Goal: Task Accomplishment & Management: Use online tool/utility

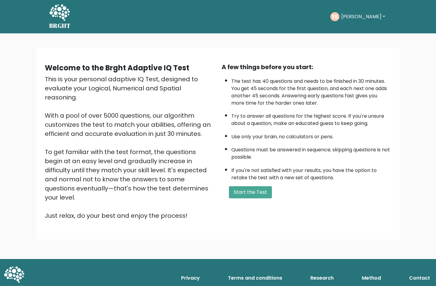
click at [239, 186] on button "Start the Test" at bounding box center [250, 192] width 43 height 12
click at [241, 186] on button "Start the Test" at bounding box center [250, 192] width 43 height 12
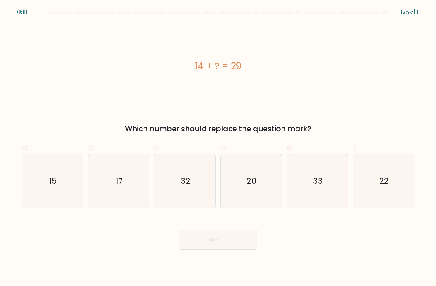
click at [35, 186] on icon "15" at bounding box center [53, 181] width 54 height 54
click at [218, 147] on input "a. 15" at bounding box center [218, 145] width 0 height 4
radio input "true"
click at [232, 248] on button "Next" at bounding box center [218, 239] width 79 height 19
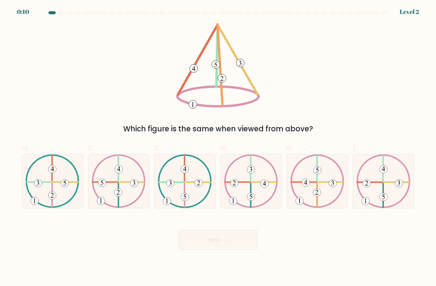
click at [230, 246] on button "Next" at bounding box center [218, 239] width 79 height 19
click at [312, 184] on icon at bounding box center [317, 181] width 54 height 54
click at [218, 147] on input "e." at bounding box center [218, 145] width 0 height 4
radio input "true"
click at [237, 245] on button "Next" at bounding box center [218, 239] width 79 height 19
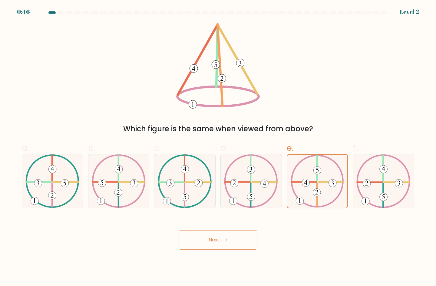
click at [234, 244] on button "Next" at bounding box center [218, 239] width 79 height 19
click at [236, 249] on button "Next" at bounding box center [218, 239] width 79 height 19
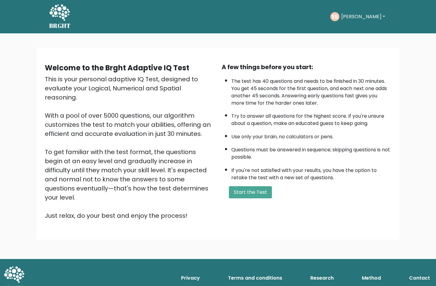
click at [262, 186] on button "Start the Test" at bounding box center [250, 192] width 43 height 12
click at [263, 186] on button "Start the Test" at bounding box center [250, 192] width 43 height 12
click at [256, 186] on button "Start the Test" at bounding box center [250, 192] width 43 height 12
click at [259, 186] on button "Start the Test" at bounding box center [250, 192] width 43 height 12
click at [264, 186] on button "Start the Test" at bounding box center [250, 192] width 43 height 12
